Goal: Check status: Check status

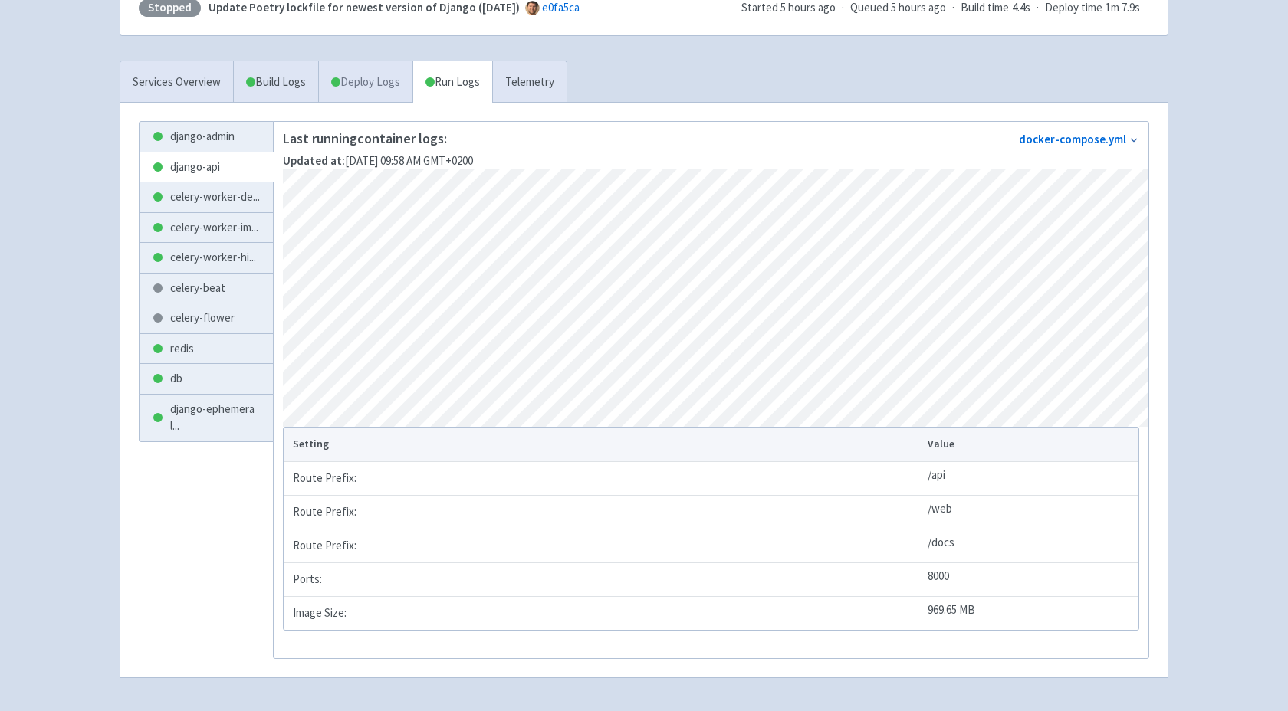
scroll to position [288, 0]
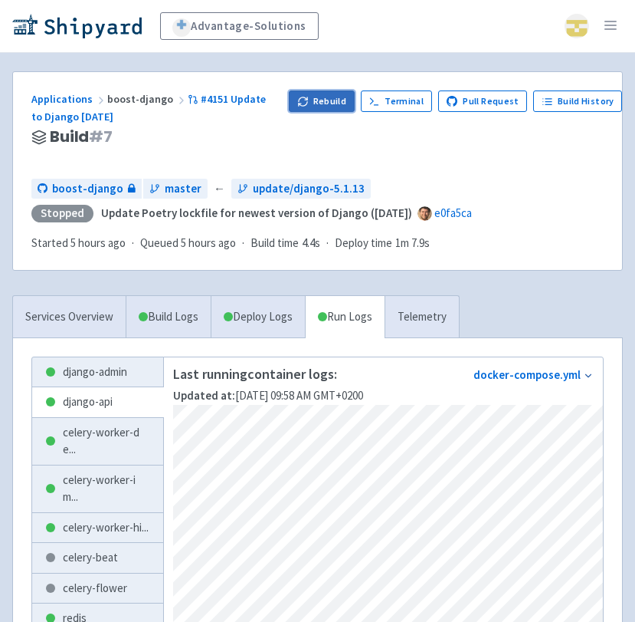
click at [329, 101] on button "Rebuild" at bounding box center [322, 100] width 66 height 21
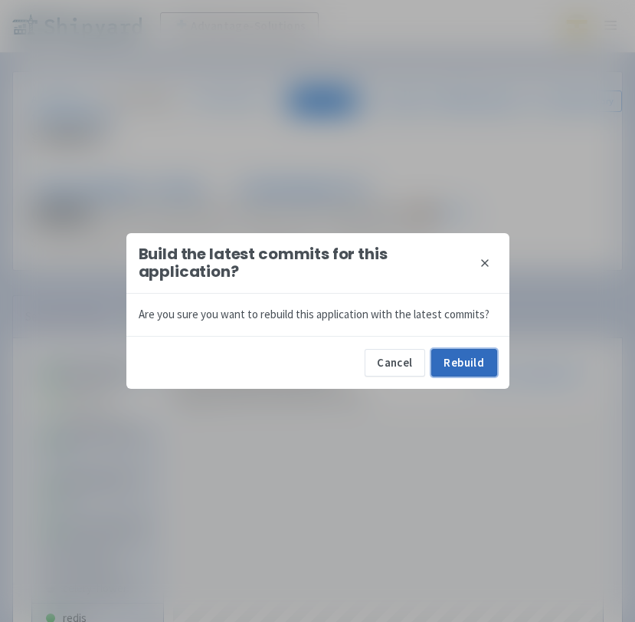
click at [448, 356] on button "Rebuild" at bounding box center [465, 363] width 66 height 28
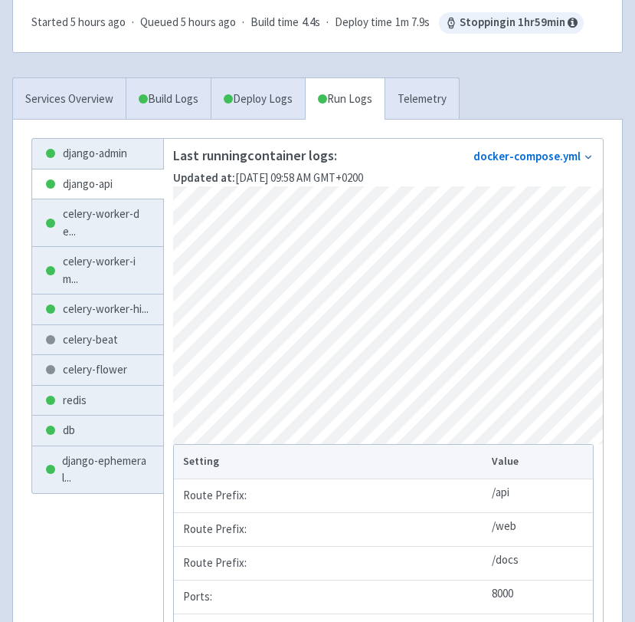
scroll to position [213, 0]
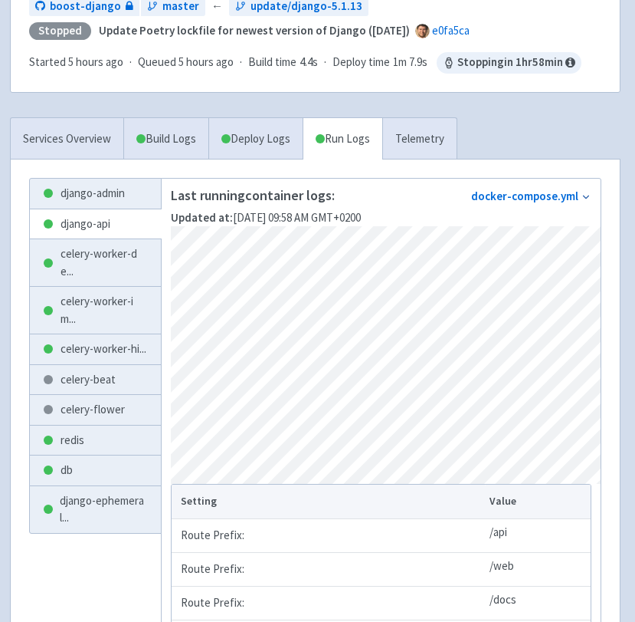
scroll to position [179, 2]
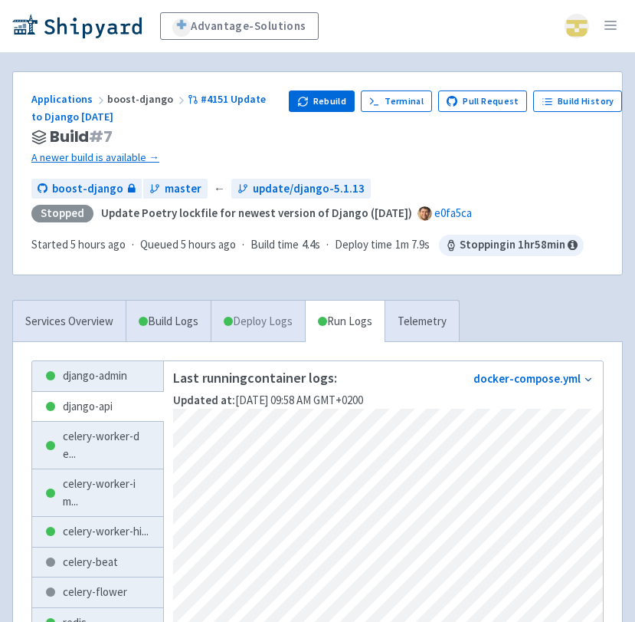
click at [268, 317] on link "Deploy Logs" at bounding box center [258, 321] width 94 height 42
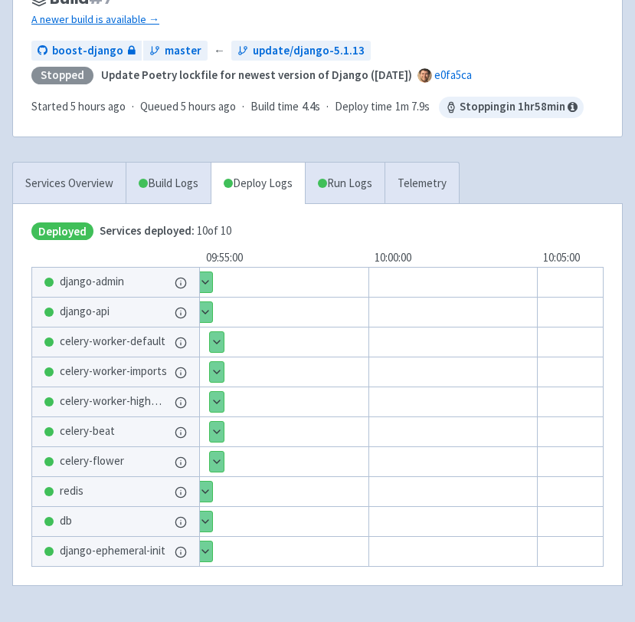
scroll to position [147, 0]
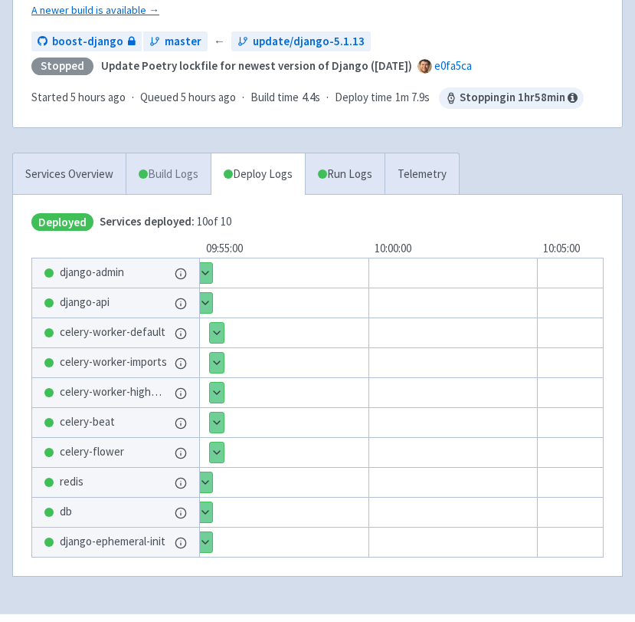
click at [159, 180] on link "Build Logs" at bounding box center [168, 174] width 84 height 42
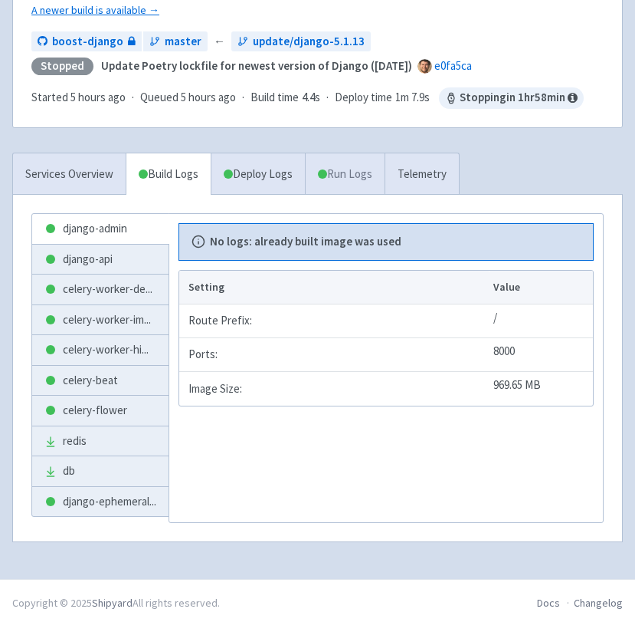
click at [364, 176] on link "Run Logs" at bounding box center [345, 174] width 80 height 42
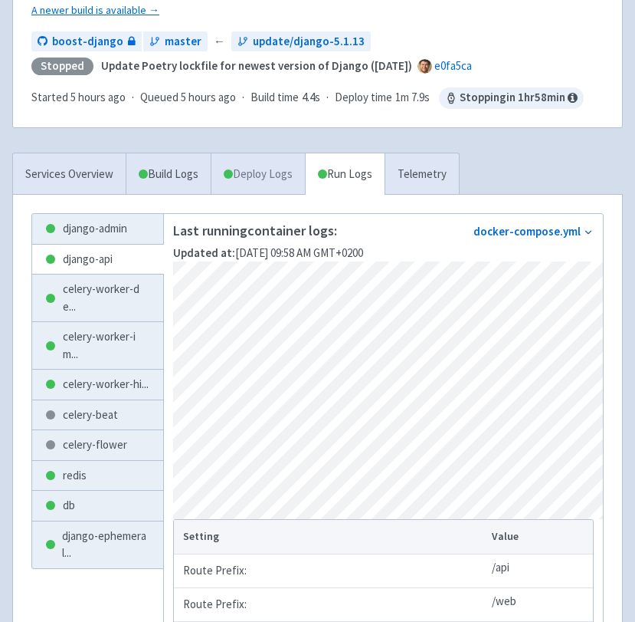
click at [271, 175] on link "Deploy Logs" at bounding box center [258, 174] width 94 height 42
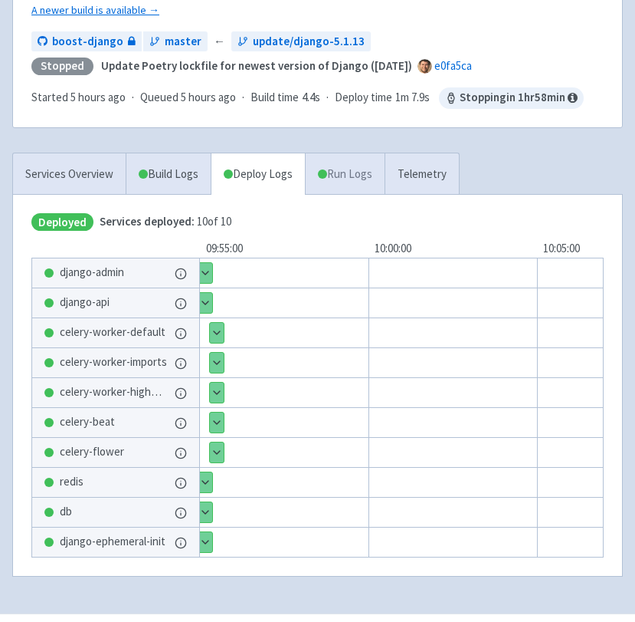
click at [353, 177] on link "Run Logs" at bounding box center [345, 174] width 80 height 42
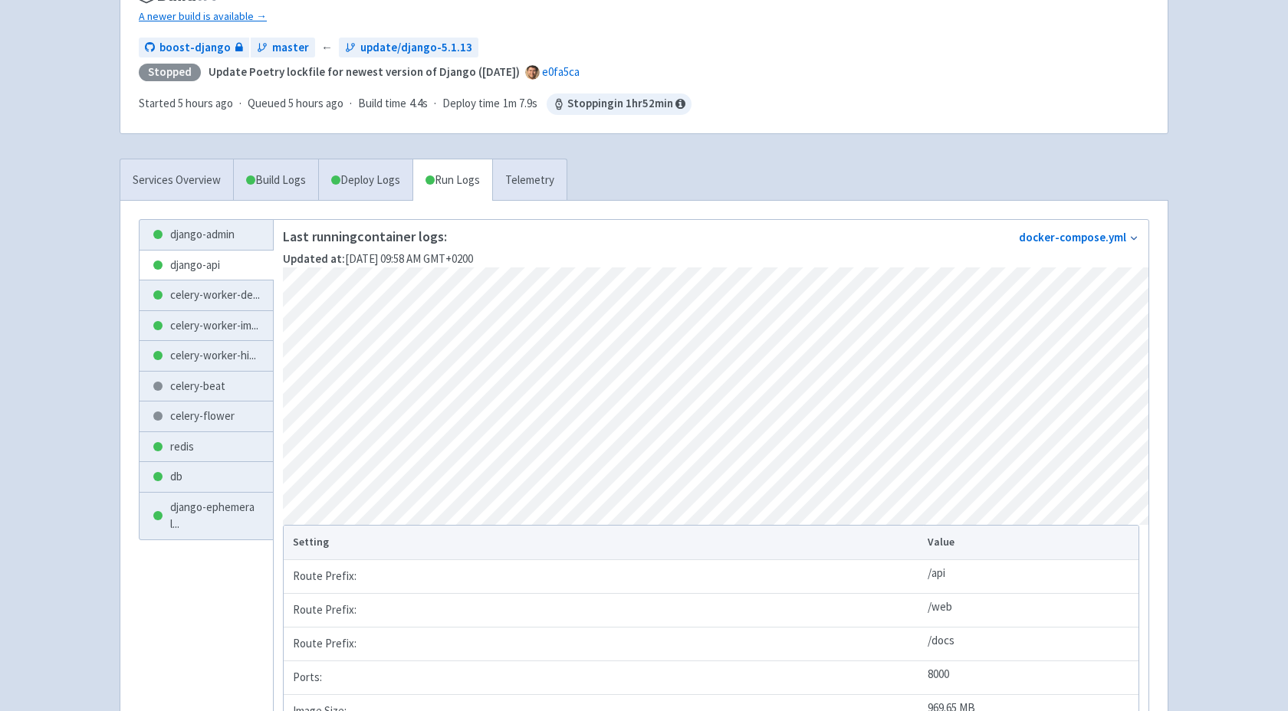
scroll to position [166, 0]
click at [218, 251] on link "django-api" at bounding box center [206, 266] width 133 height 30
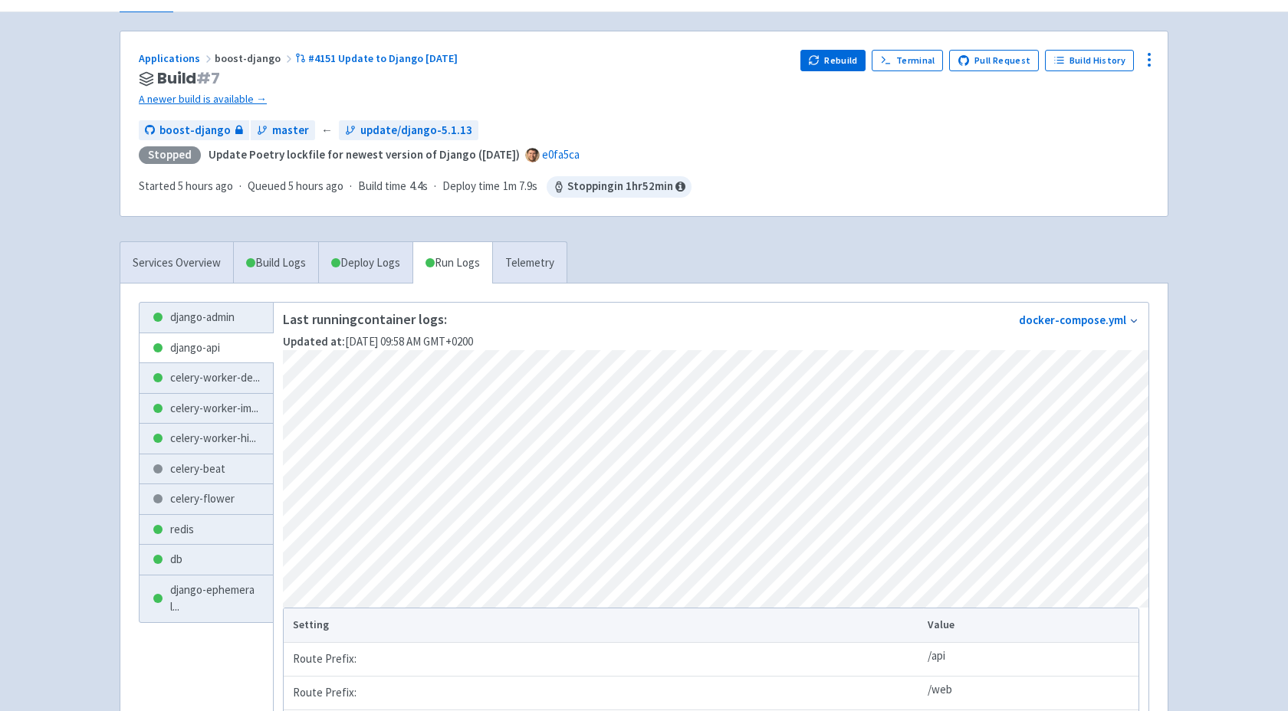
scroll to position [68, 0]
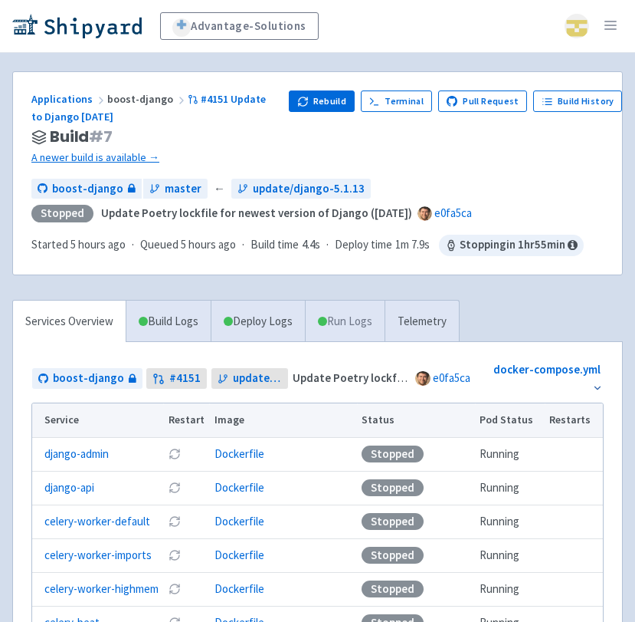
click at [354, 323] on link "Run Logs" at bounding box center [345, 321] width 80 height 42
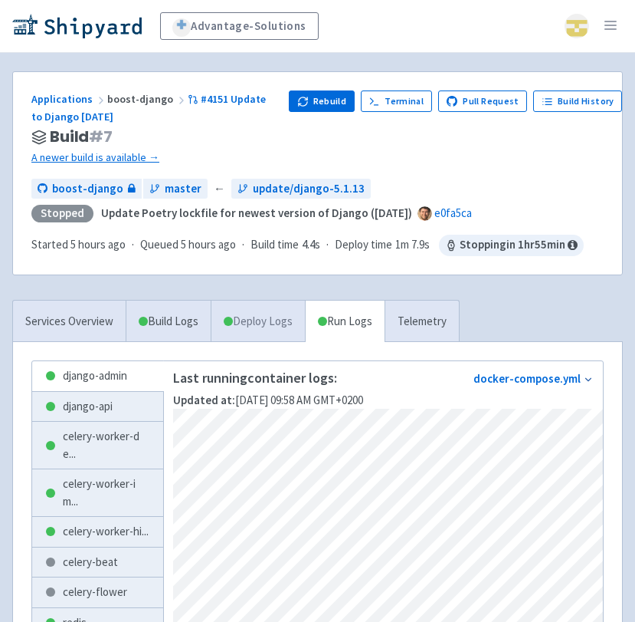
click at [279, 324] on link "Deploy Logs" at bounding box center [258, 321] width 94 height 42
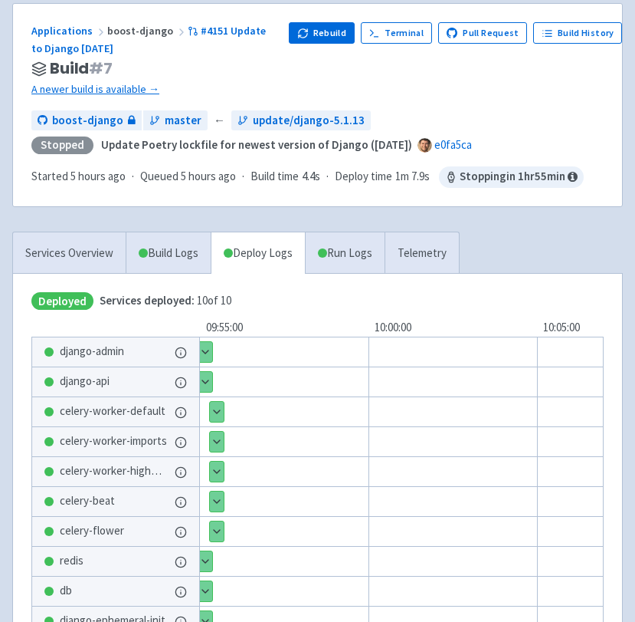
scroll to position [191, 0]
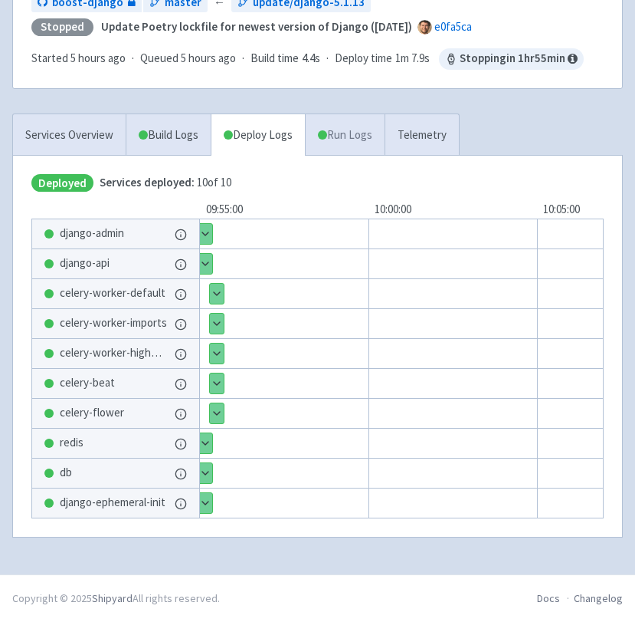
click at [362, 123] on link "Run Logs" at bounding box center [345, 135] width 80 height 42
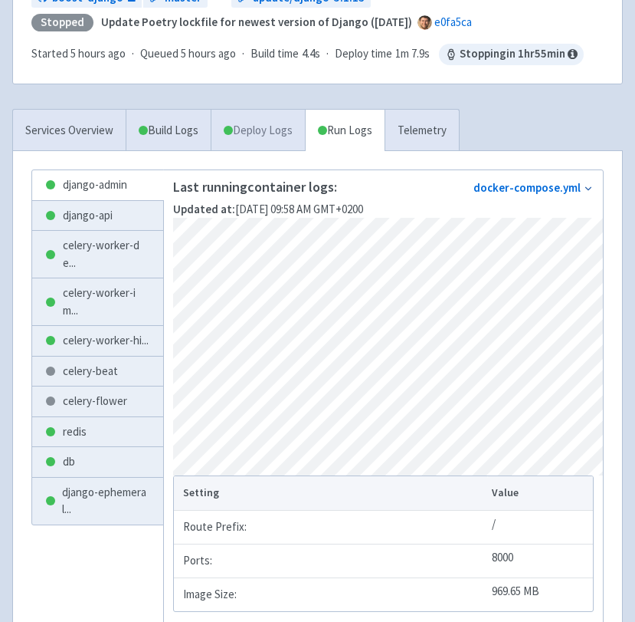
click at [289, 137] on link "Deploy Logs" at bounding box center [258, 131] width 94 height 42
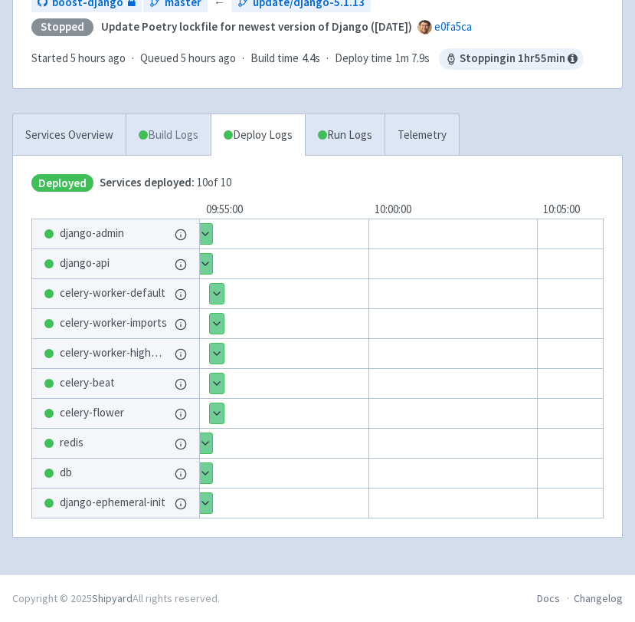
click at [176, 124] on link "Build Logs" at bounding box center [168, 135] width 84 height 42
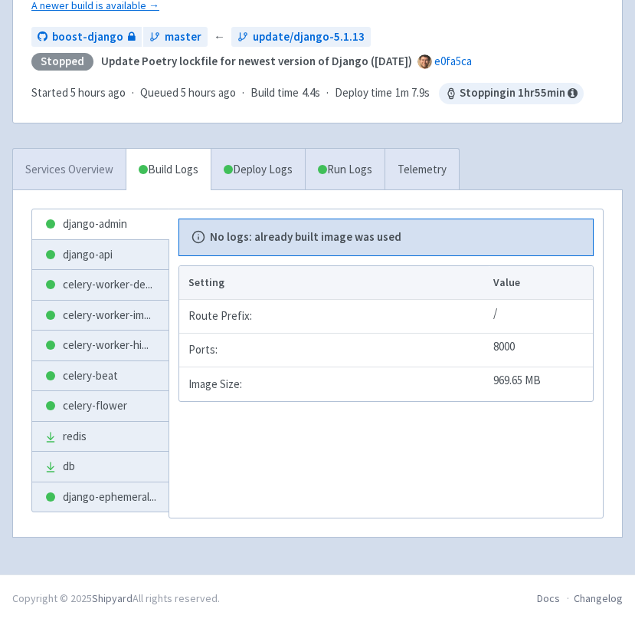
click at [80, 159] on link "Services Overview" at bounding box center [69, 170] width 113 height 42
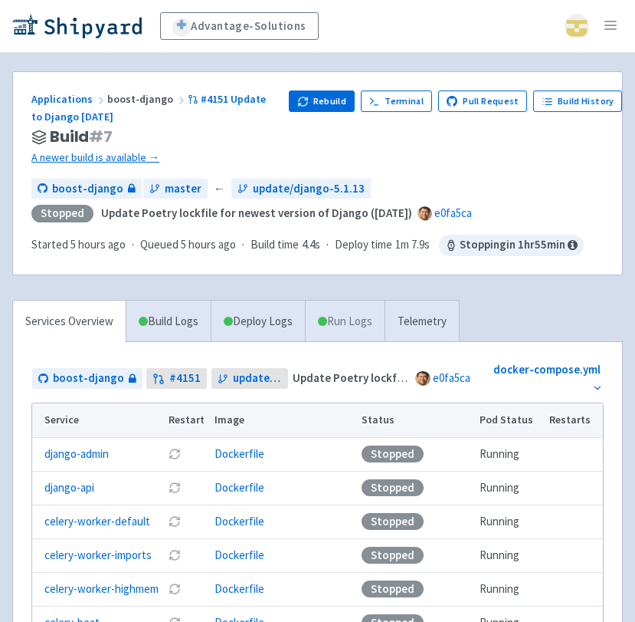
click at [342, 329] on link "Run Logs" at bounding box center [345, 321] width 80 height 42
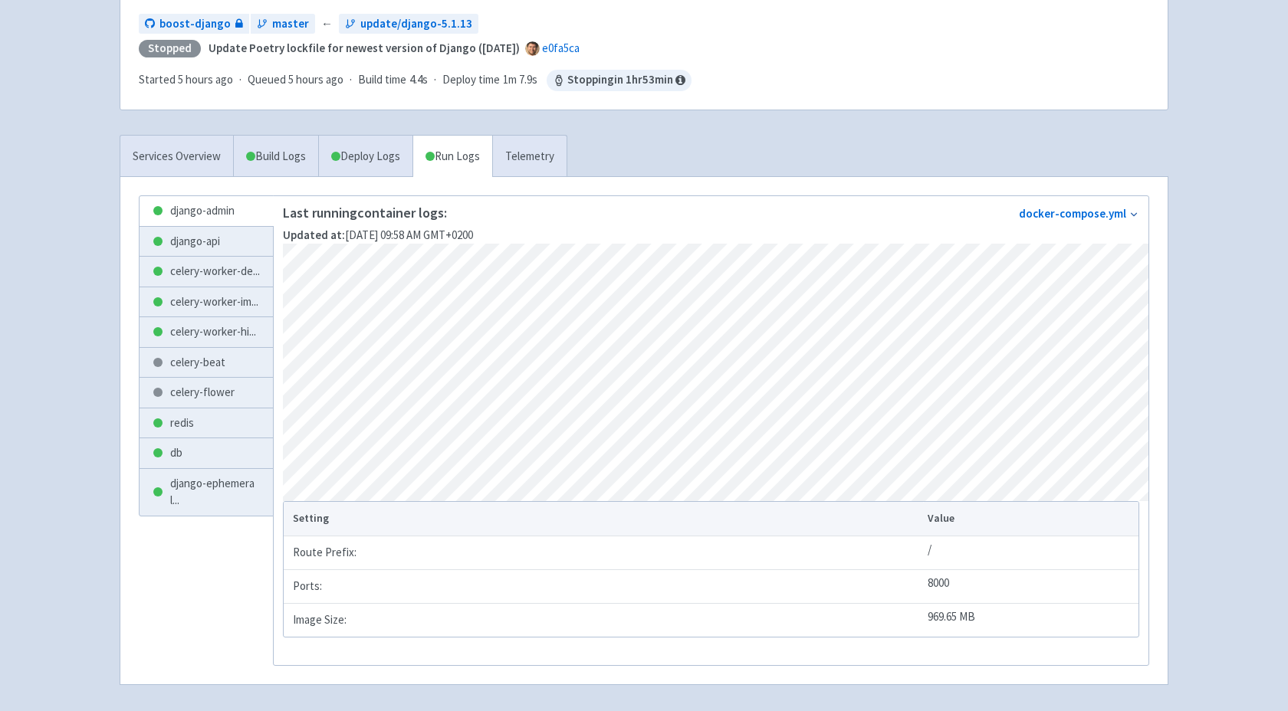
scroll to position [191, 0]
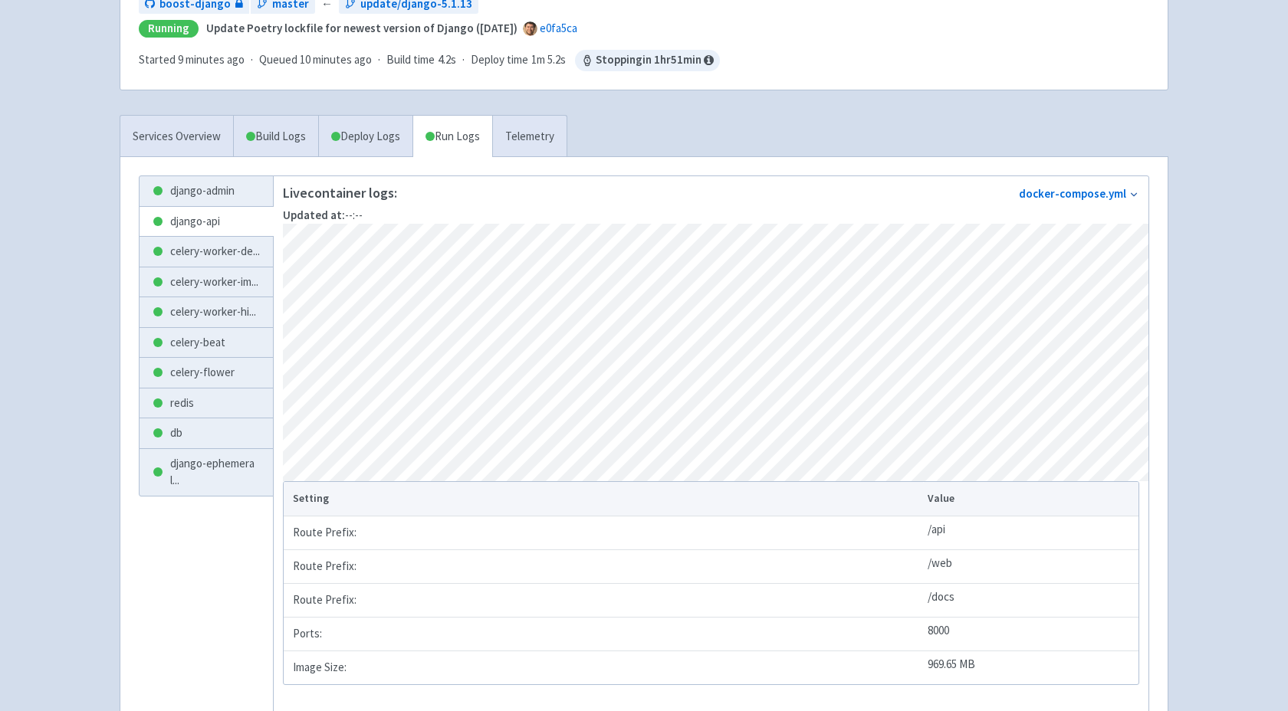
scroll to position [207, 0]
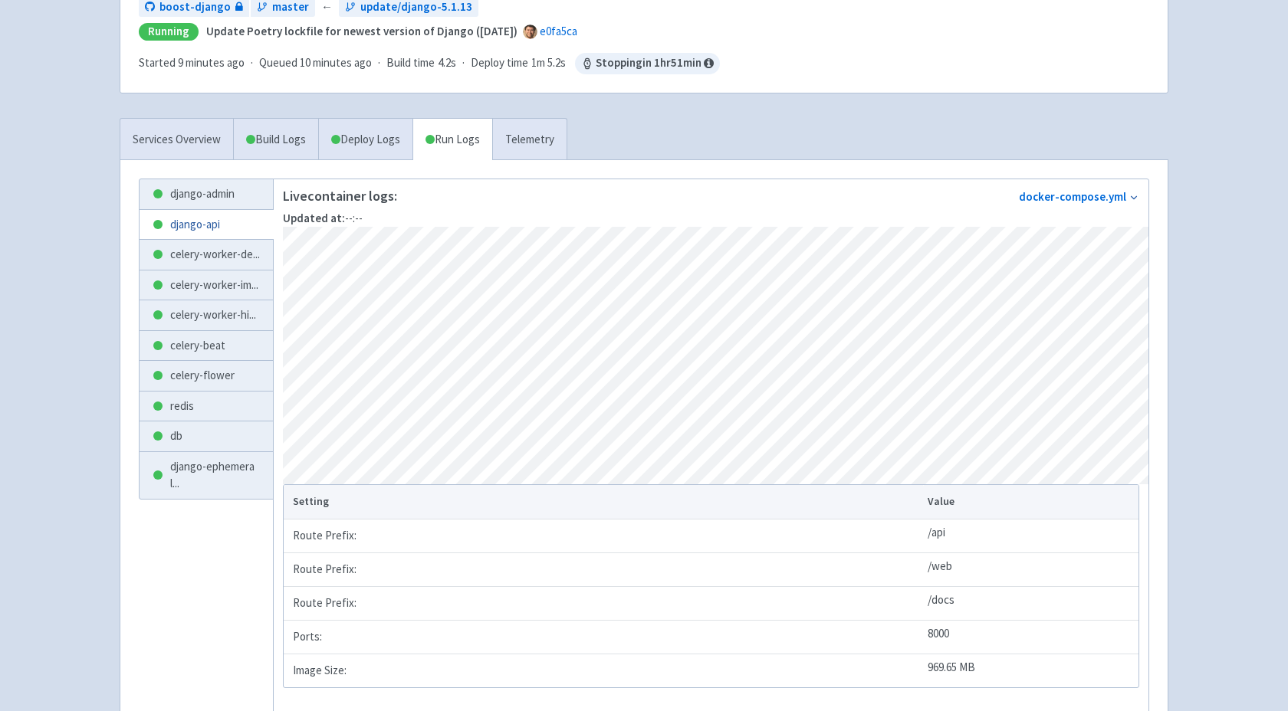
click at [187, 221] on link "django-api" at bounding box center [206, 225] width 133 height 30
click at [363, 147] on link "Deploy Logs" at bounding box center [365, 140] width 94 height 42
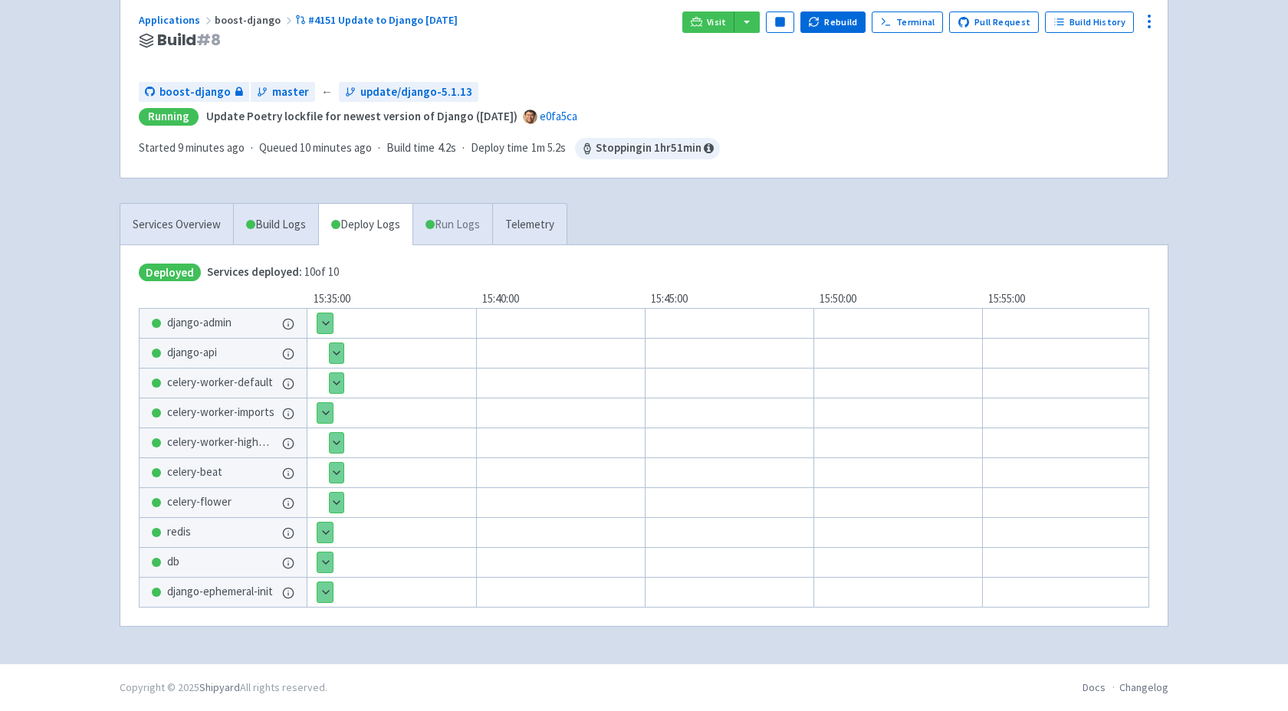
click at [433, 222] on span at bounding box center [429, 224] width 9 height 9
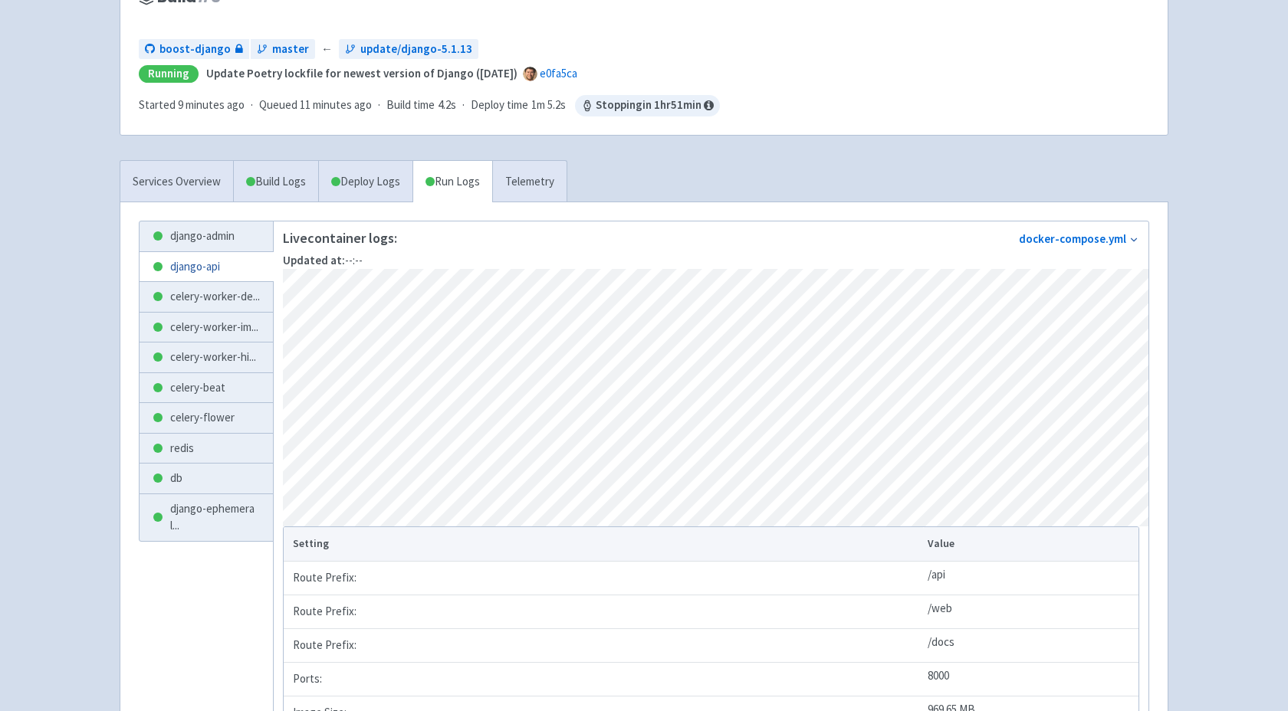
scroll to position [166, 0]
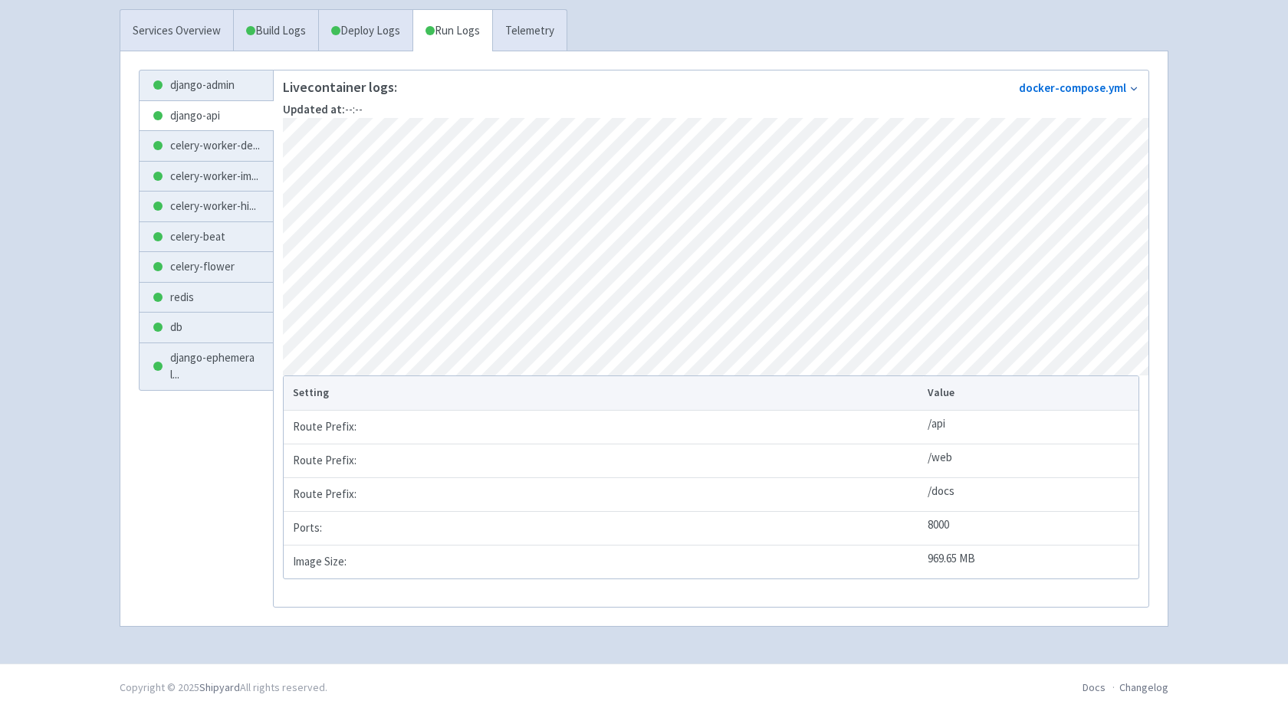
scroll to position [298, 0]
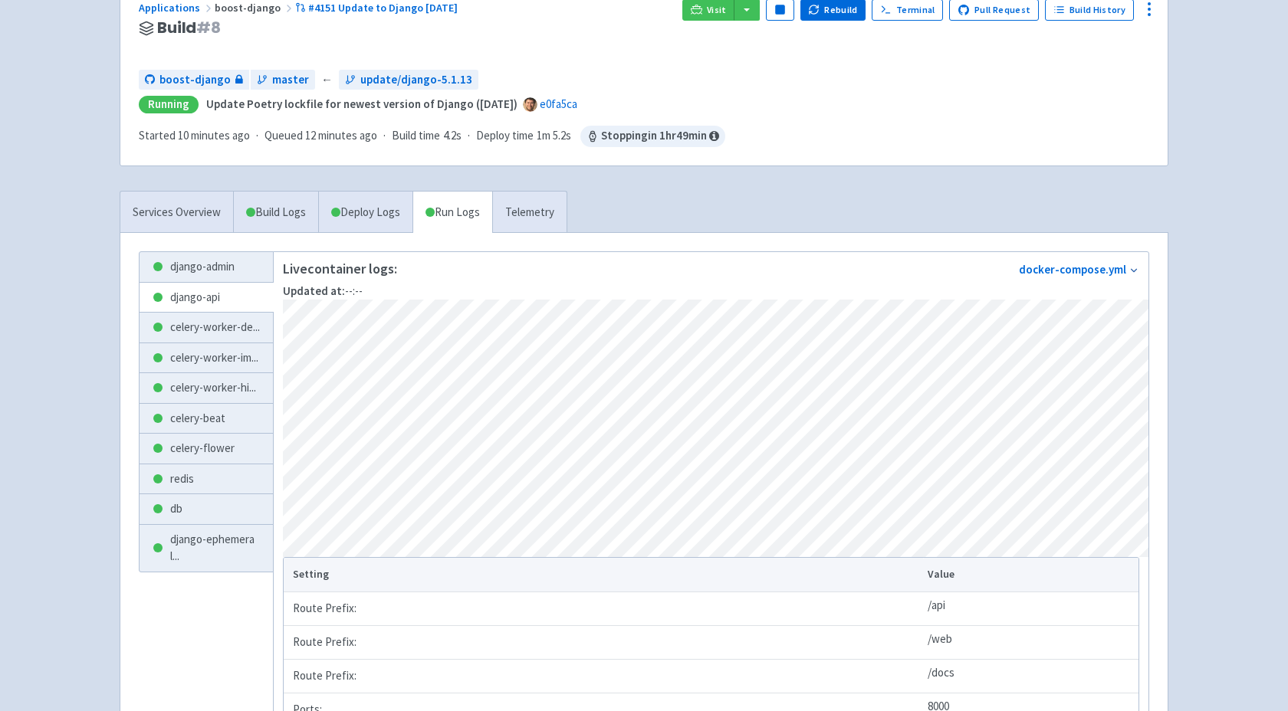
scroll to position [322, 0]
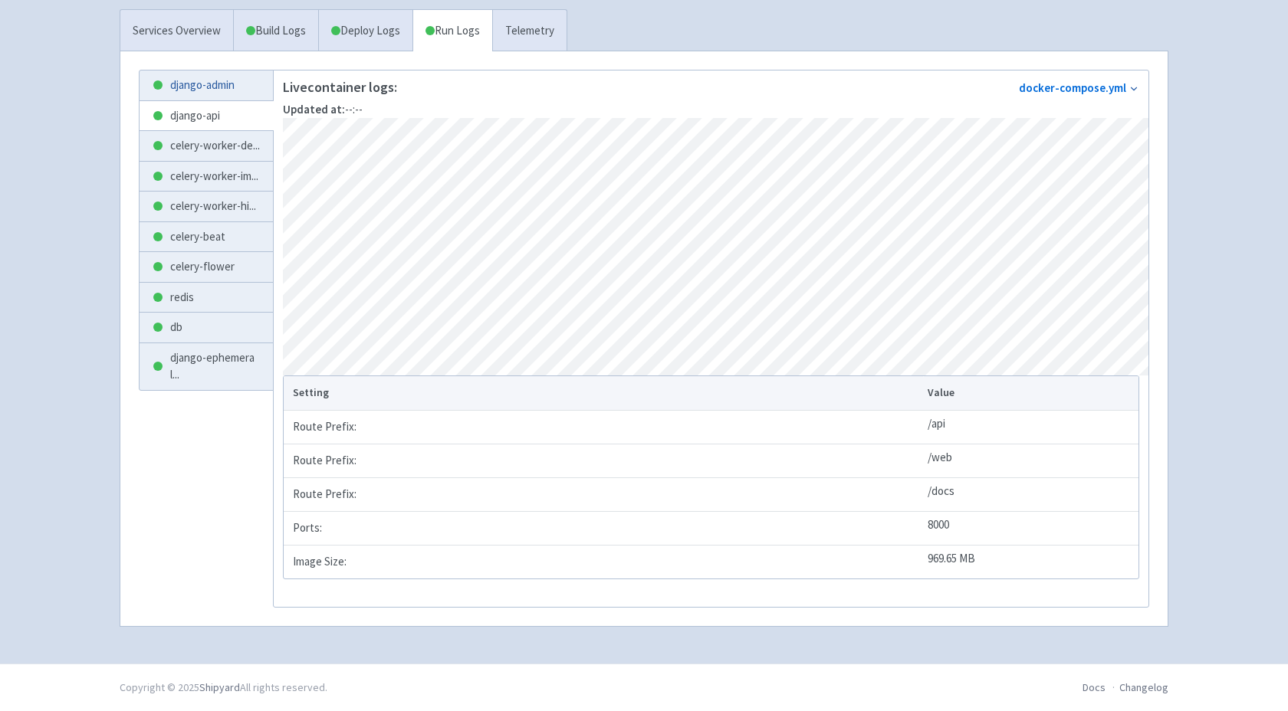
click at [208, 79] on link "django-admin" at bounding box center [206, 86] width 133 height 30
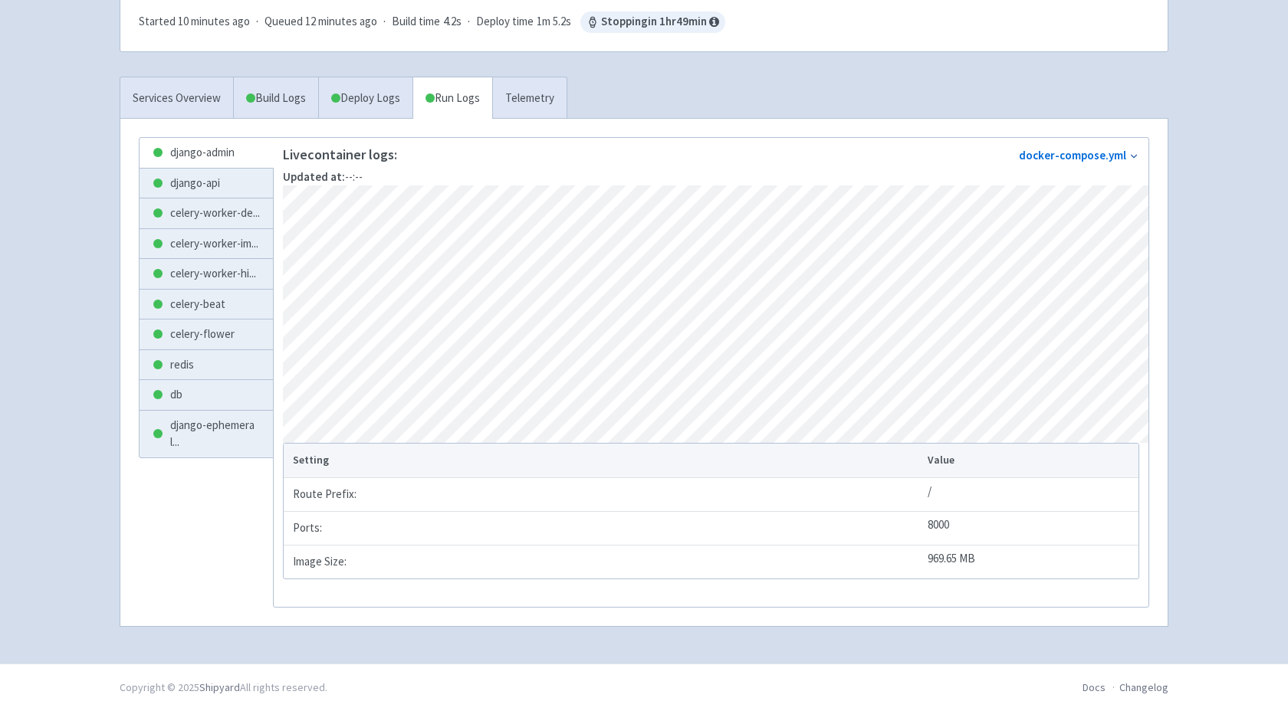
scroll to position [253, 0]
click at [214, 178] on link "django-api" at bounding box center [206, 184] width 133 height 30
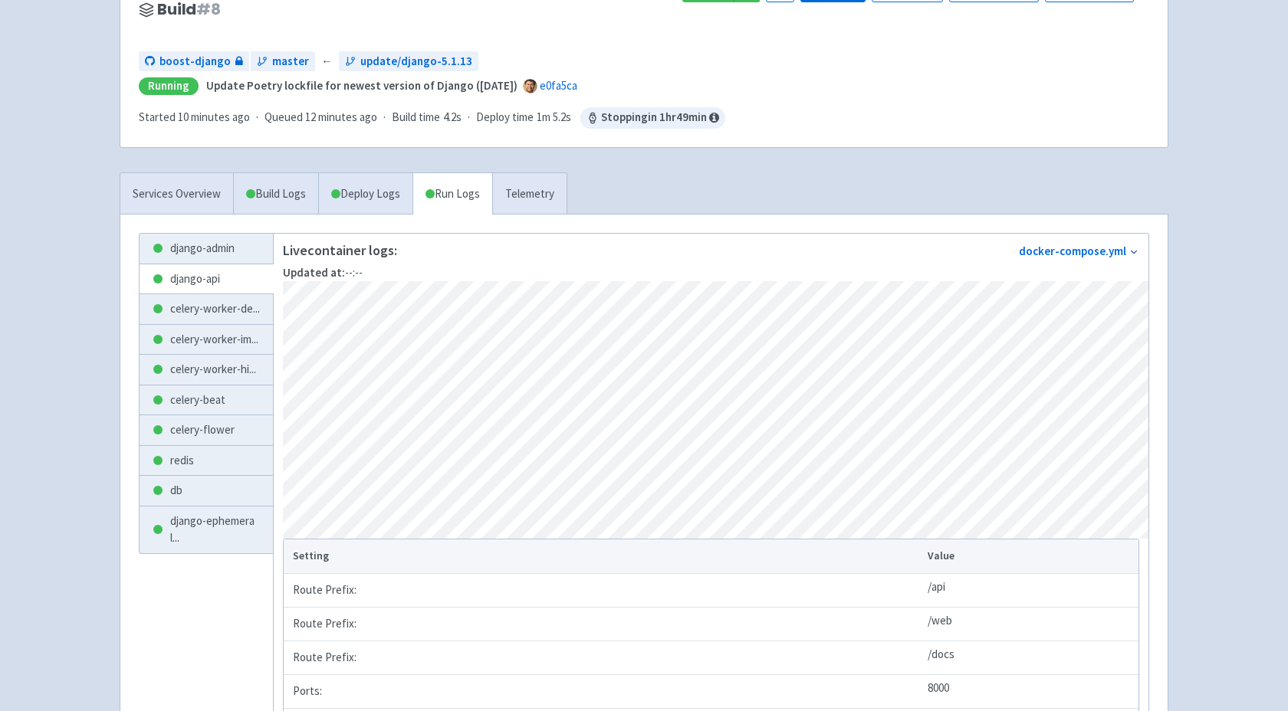
scroll to position [107, 0]
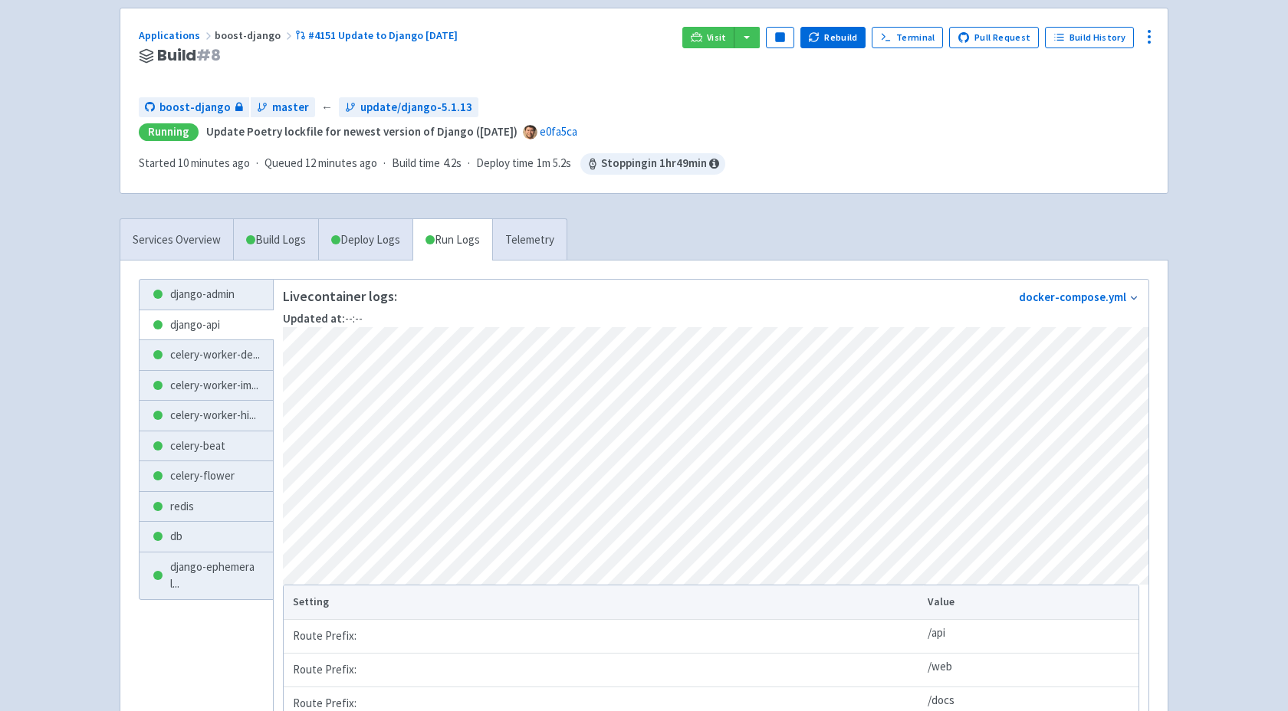
click at [785, 159] on div "boost-django master ← update/django-5.1.13 Running Update Poetry lockfile for n…" at bounding box center [644, 135] width 1010 height 77
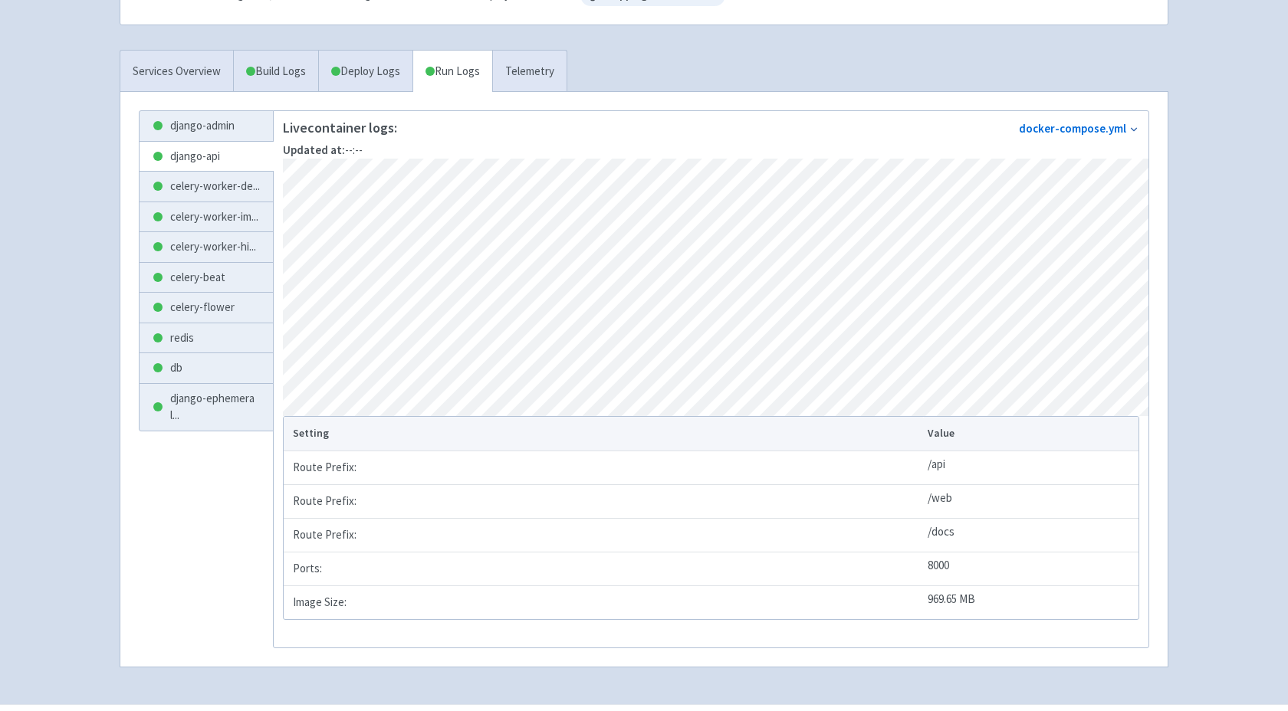
scroll to position [322, 0]
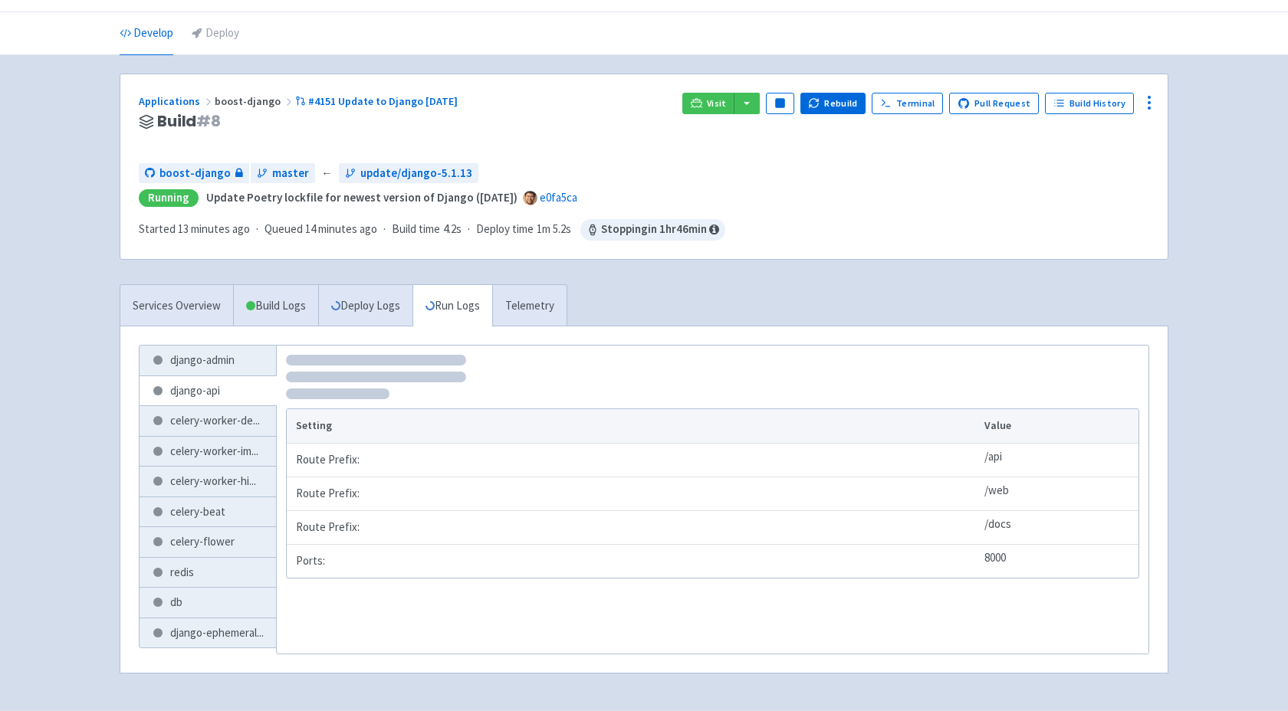
scroll to position [41, 0]
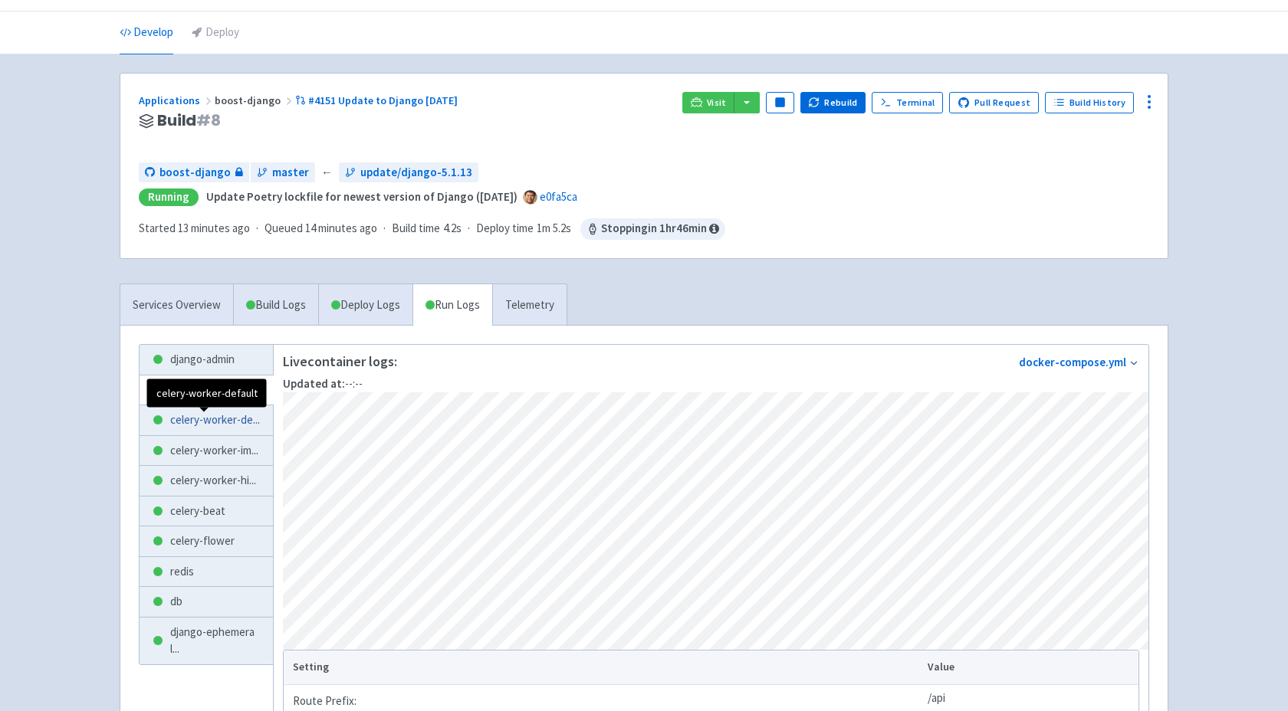
click at [231, 419] on span "celery-worker-de ..." at bounding box center [215, 421] width 90 height 18
click at [224, 396] on link "django-api" at bounding box center [206, 391] width 133 height 30
drag, startPoint x: 207, startPoint y: 198, endPoint x: 333, endPoint y: 202, distance: 125.8
click at [333, 202] on strong "Update Poetry lockfile for newest version of Django ([DATE])" at bounding box center [361, 196] width 311 height 15
click at [534, 169] on div "boost-django master ← update/django-5.1.13" at bounding box center [644, 172] width 1010 height 21
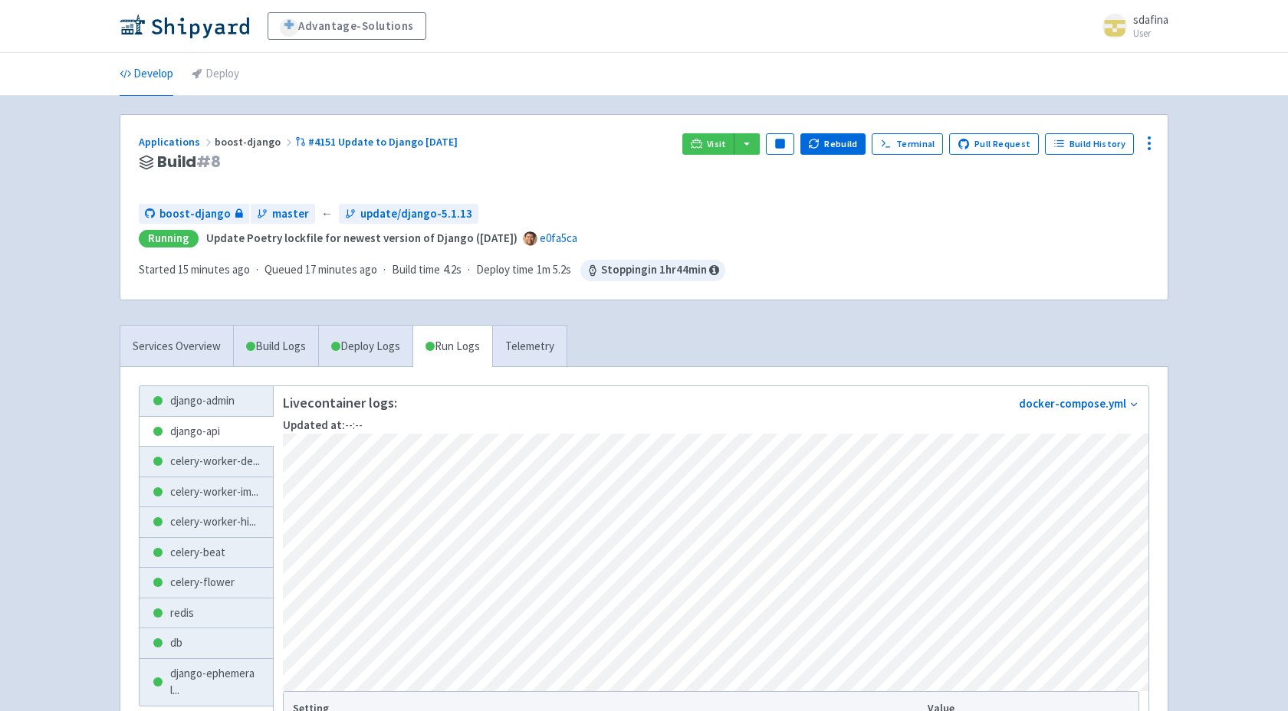
click at [813, 350] on div "Services Overview Build Logs Deploy Logs Run Logs Telemetry django-admin django…" at bounding box center [643, 643] width 1067 height 637
